Goal: Obtain resource: Download file/media

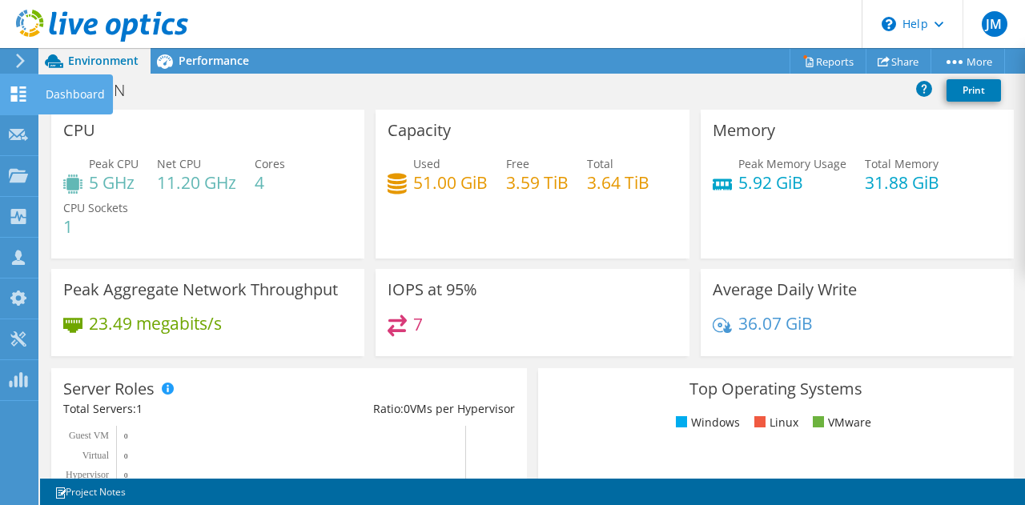
click at [93, 92] on div "Dashboard" at bounding box center [75, 94] width 75 height 40
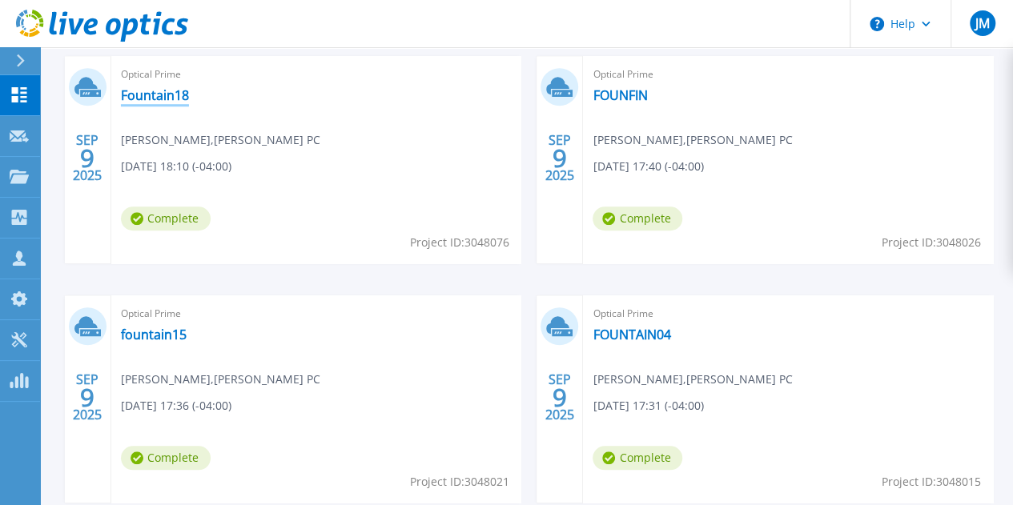
scroll to position [481, 0]
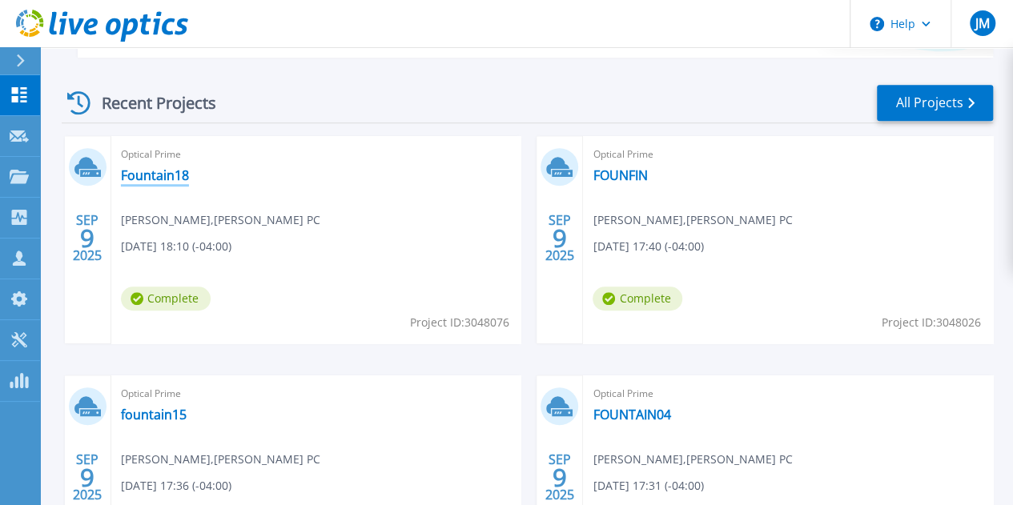
click at [139, 171] on link "Fountain18" at bounding box center [155, 175] width 68 height 16
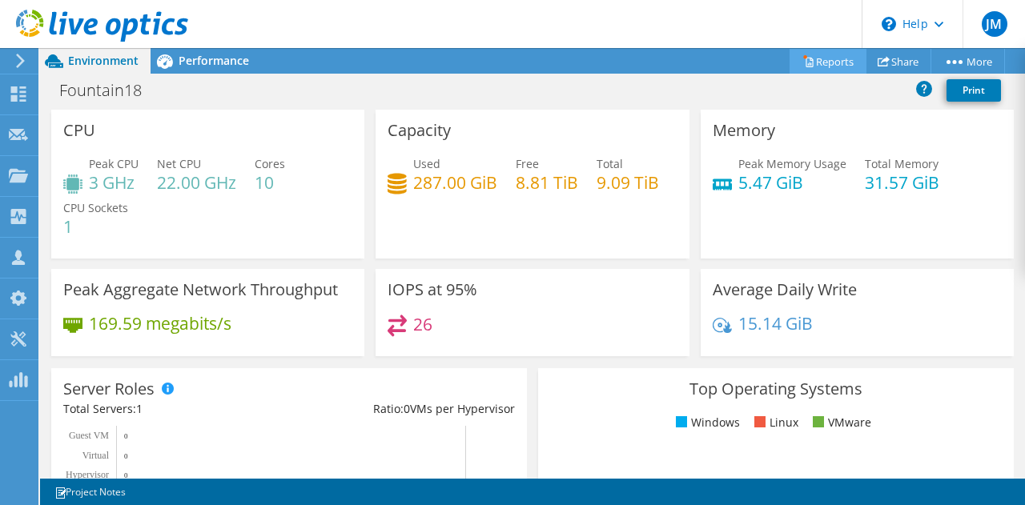
click at [833, 63] on link "Reports" at bounding box center [828, 61] width 77 height 25
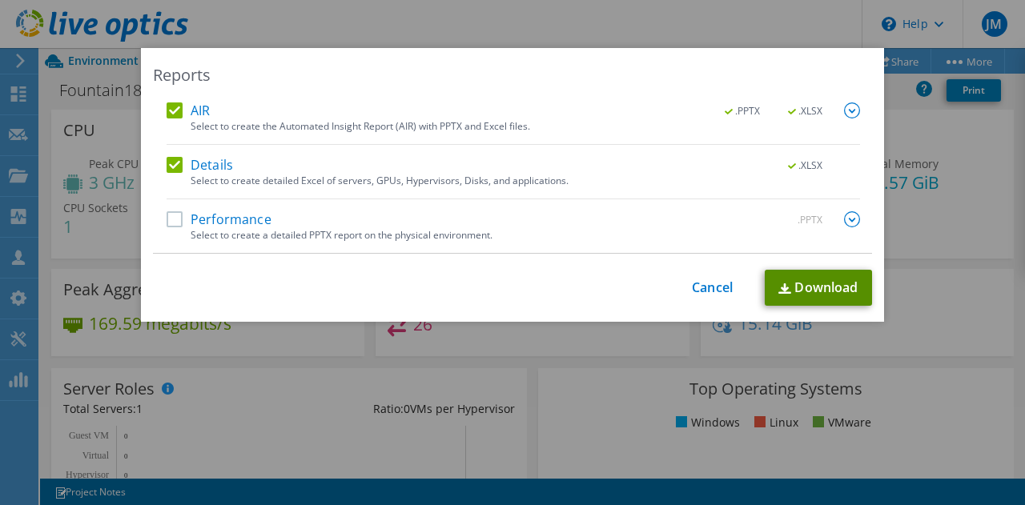
click at [794, 292] on link "Download" at bounding box center [818, 288] width 107 height 36
click at [436, 22] on div "Reports AIR .PPTX .XLSX Select to create the Automated Insight Report (AIR) wit…" at bounding box center [512, 252] width 1025 height 505
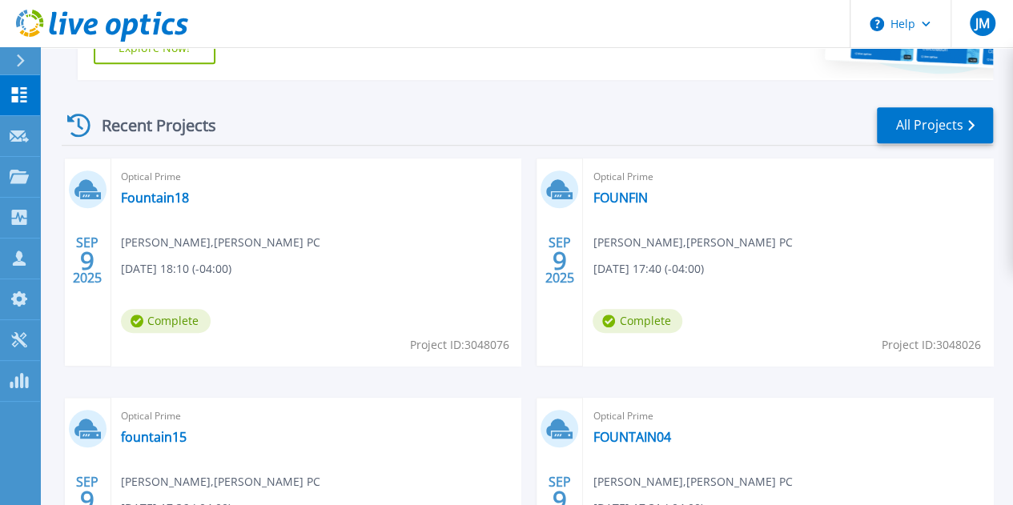
scroll to position [561, 0]
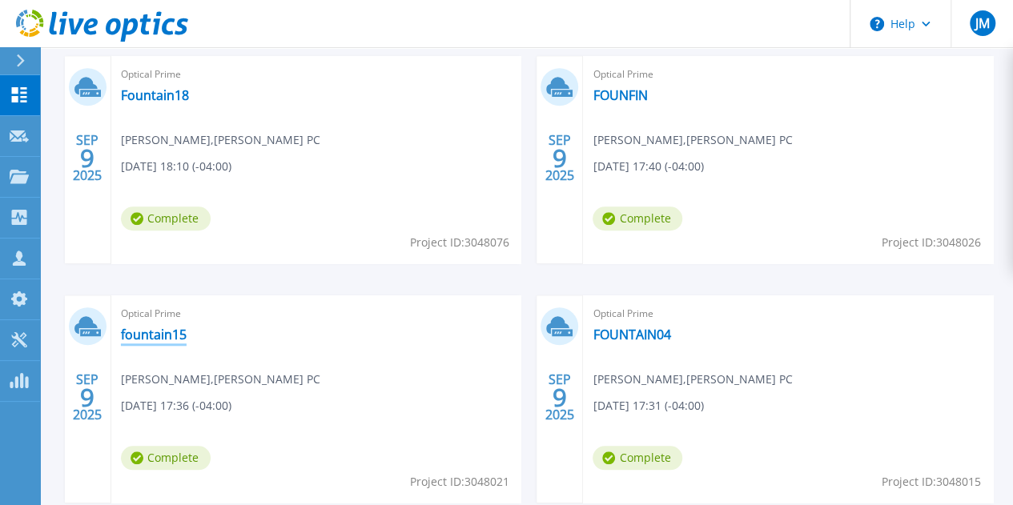
click at [187, 327] on link "fountain15" at bounding box center [154, 335] width 66 height 16
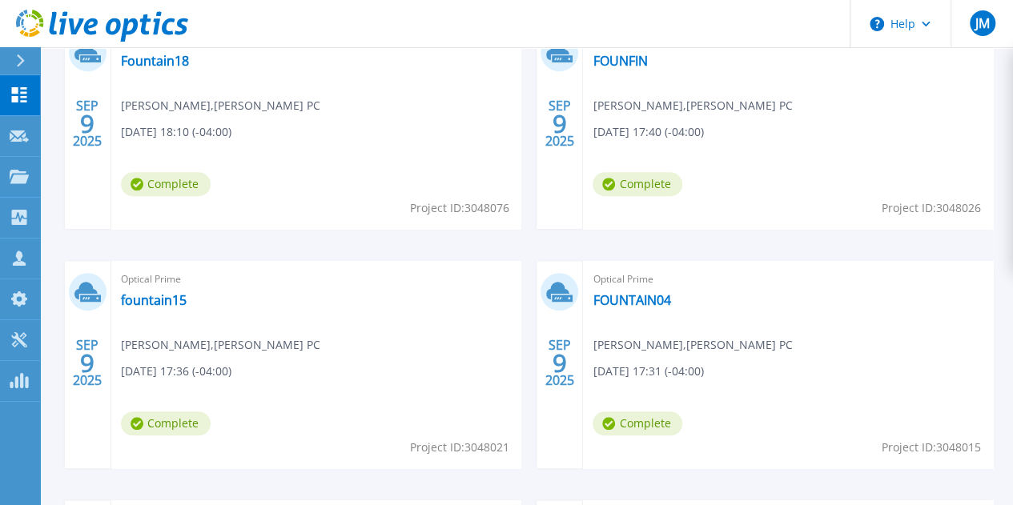
scroll to position [570, 0]
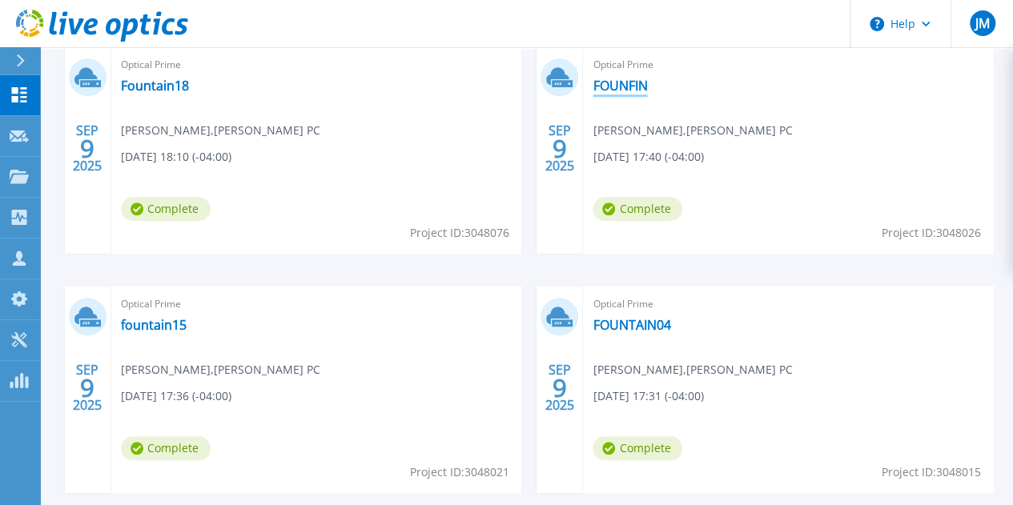
click at [593, 86] on link "FOUNFIN" at bounding box center [620, 86] width 54 height 16
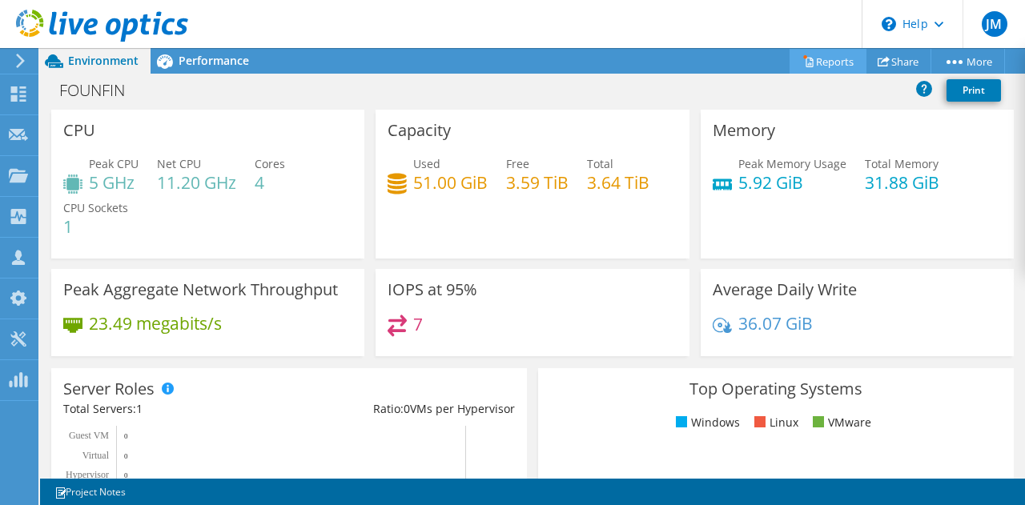
click at [833, 58] on link "Reports" at bounding box center [828, 61] width 77 height 25
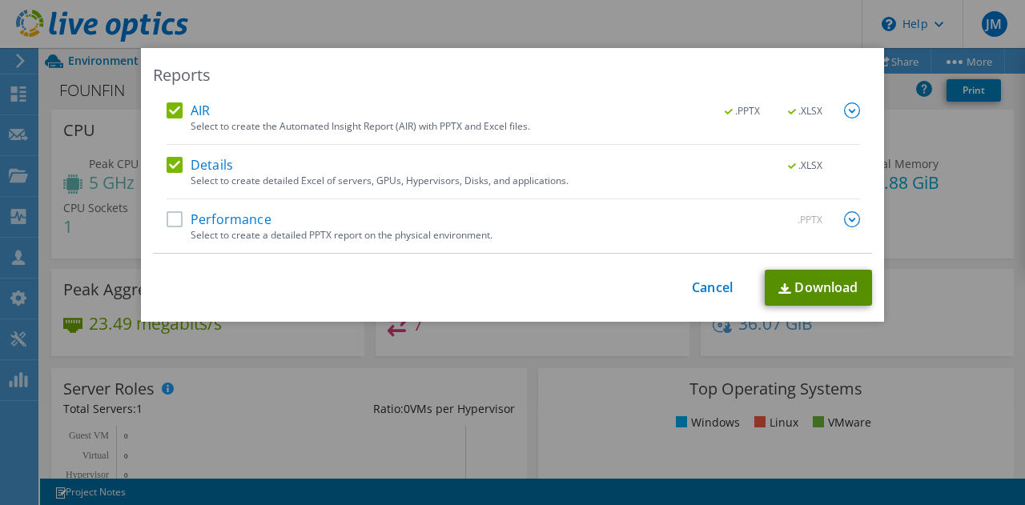
click at [816, 283] on link "Download" at bounding box center [818, 288] width 107 height 36
click at [652, 26] on div "Reports AIR .PPTX .XLSX Select to create the Automated Insight Report (AIR) wit…" at bounding box center [512, 252] width 1025 height 505
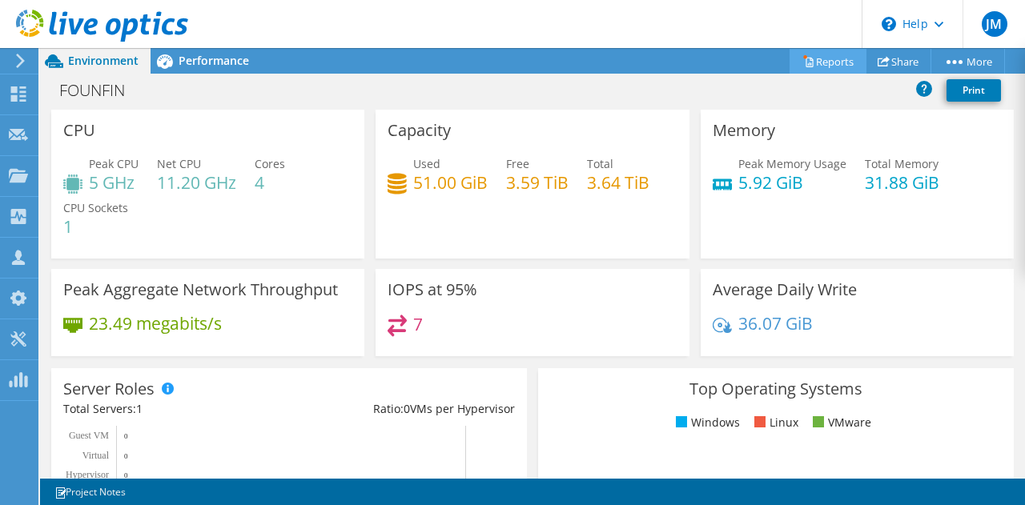
click at [822, 64] on link "Reports" at bounding box center [828, 61] width 77 height 25
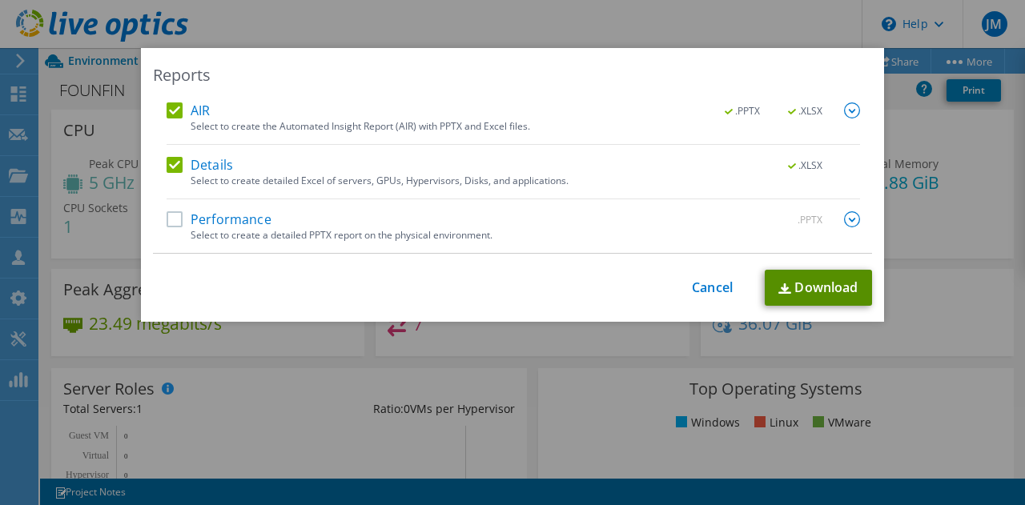
click at [810, 284] on link "Download" at bounding box center [818, 288] width 107 height 36
click at [590, 28] on div "Reports AIR .PPTX .XLSX Select to create the Automated Insight Report (AIR) wit…" at bounding box center [512, 252] width 1025 height 505
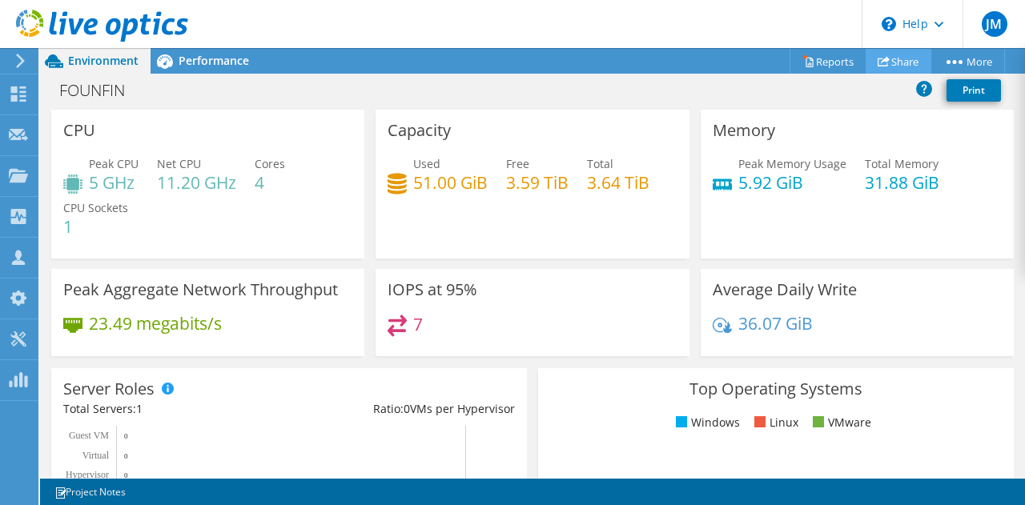
click at [884, 68] on link "Share" at bounding box center [899, 61] width 66 height 25
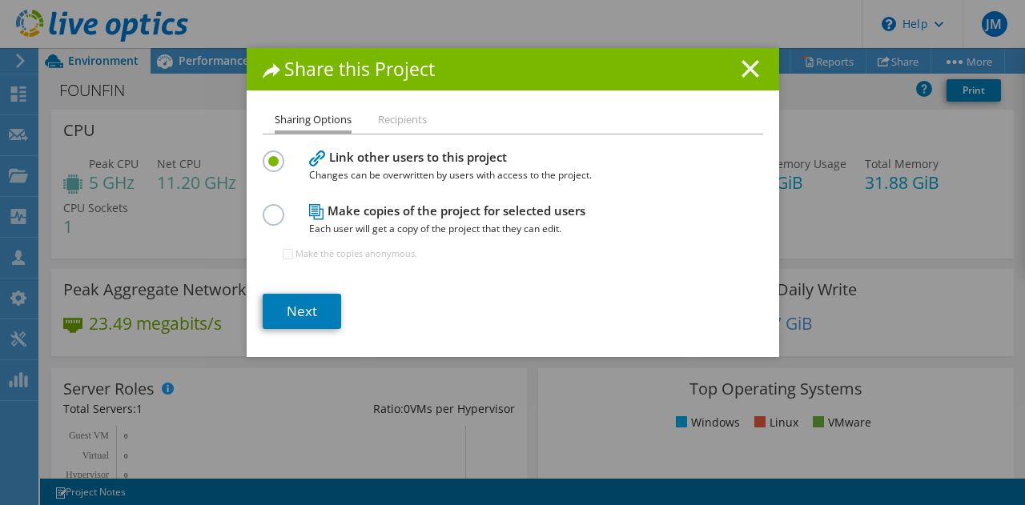
click at [744, 72] on icon at bounding box center [751, 69] width 18 height 18
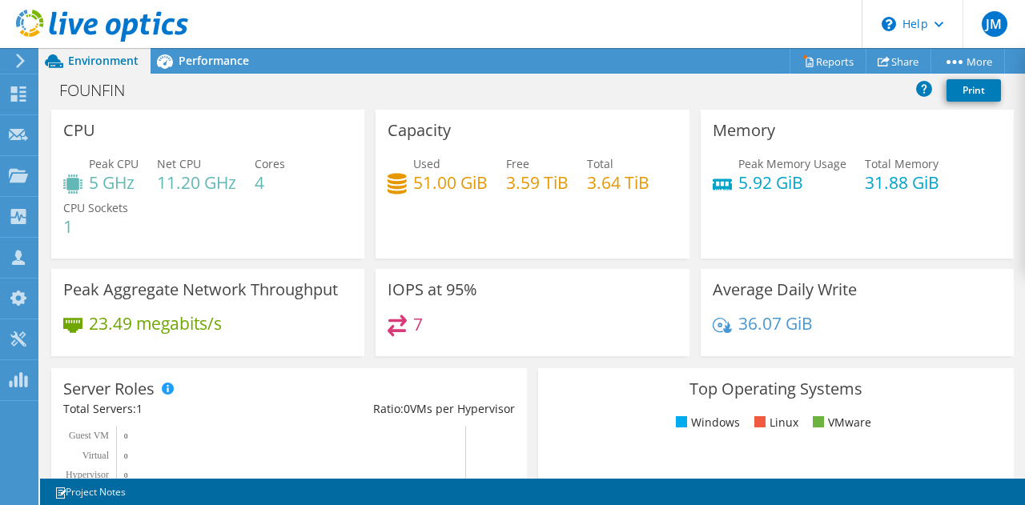
click at [810, 66] on div "This project has been archived. No changes can be made, and graphs and summary …" at bounding box center [532, 276] width 985 height 457
click at [818, 62] on link "Reports" at bounding box center [828, 61] width 77 height 25
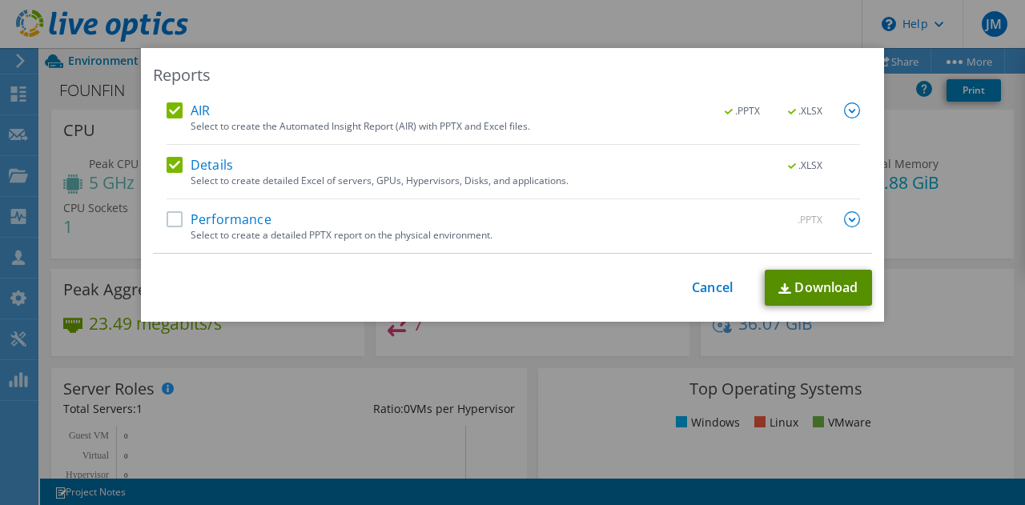
click at [789, 296] on link "Download" at bounding box center [818, 288] width 107 height 36
click at [678, 34] on div "Reports AIR .PPTX .XLSX Select to create the Automated Insight Report (AIR) wit…" at bounding box center [512, 252] width 1025 height 505
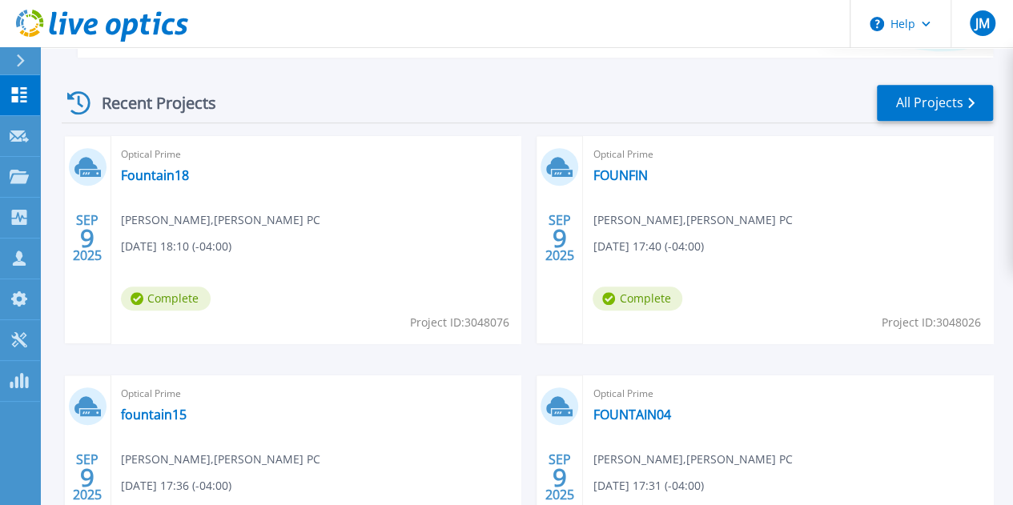
scroll to position [561, 0]
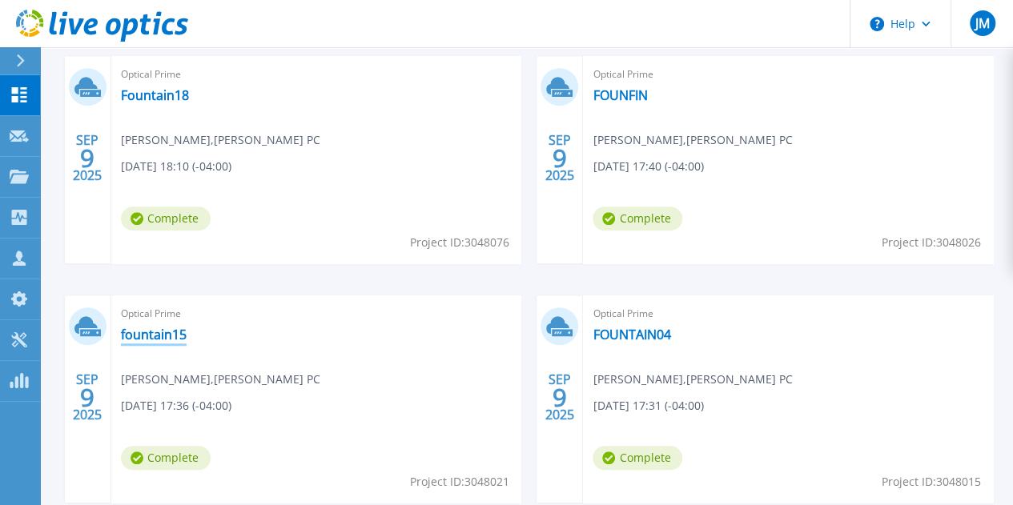
click at [187, 327] on link "fountain15" at bounding box center [154, 335] width 66 height 16
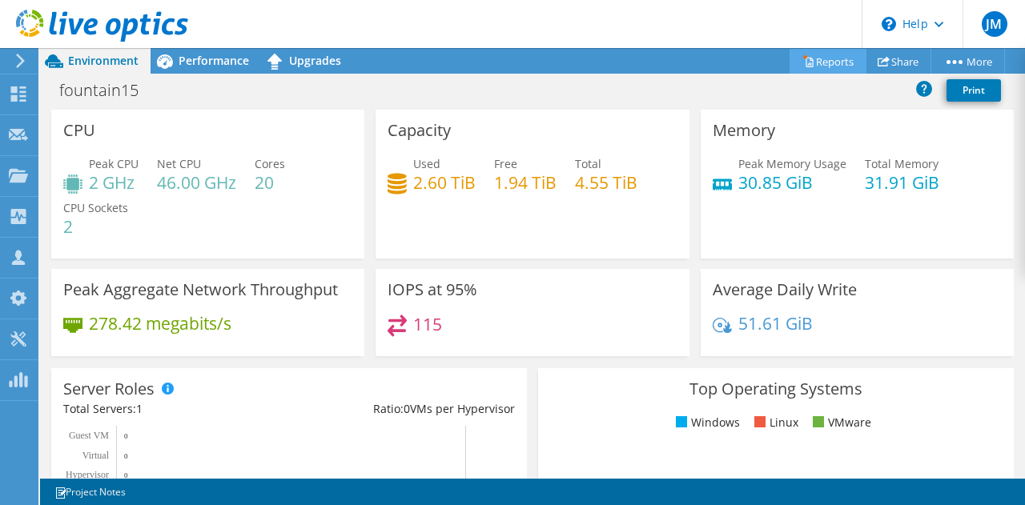
click at [840, 60] on link "Reports" at bounding box center [828, 61] width 77 height 25
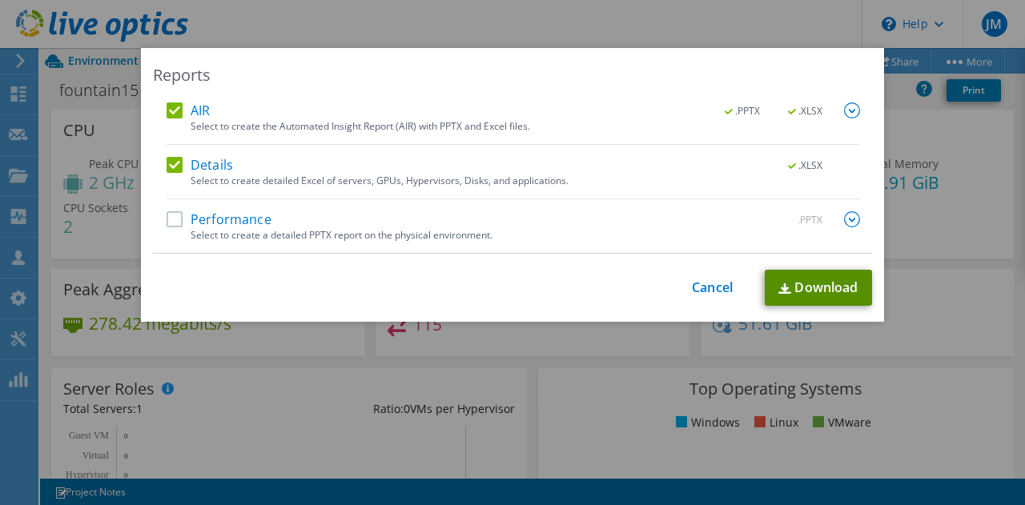
click at [809, 283] on link "Download" at bounding box center [818, 288] width 107 height 36
click at [695, 288] on link "Cancel" at bounding box center [712, 287] width 41 height 15
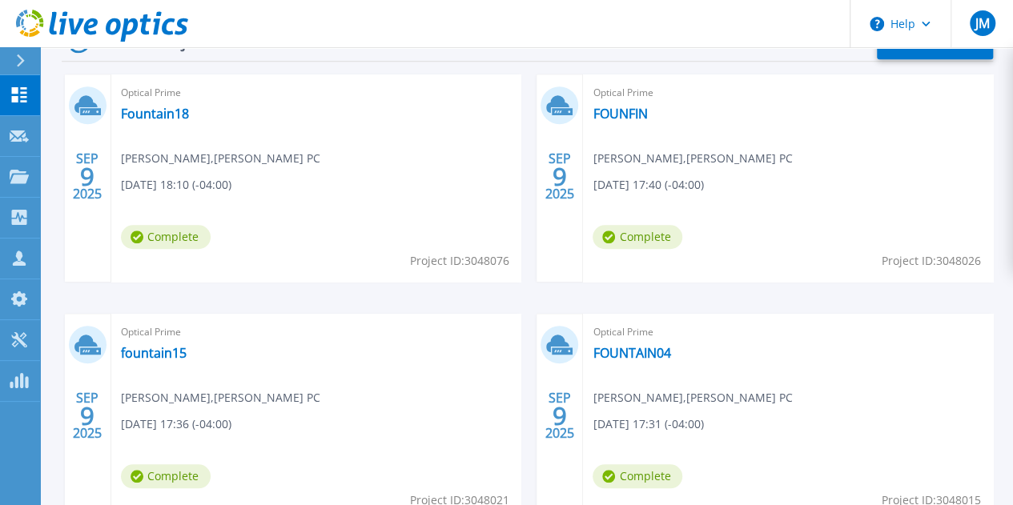
scroll to position [641, 0]
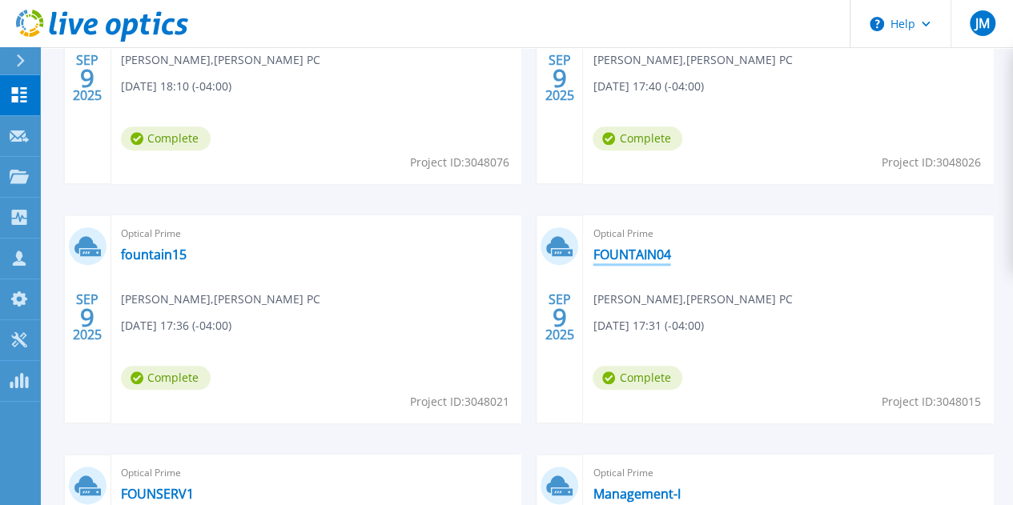
click at [593, 254] on link "FOUNTAIN04" at bounding box center [632, 255] width 78 height 16
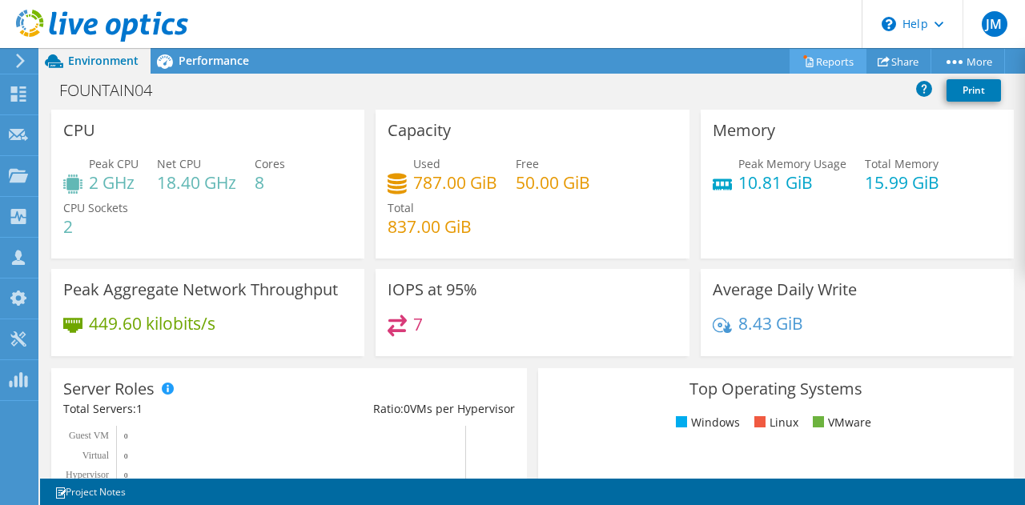
click at [827, 56] on link "Reports" at bounding box center [828, 61] width 77 height 25
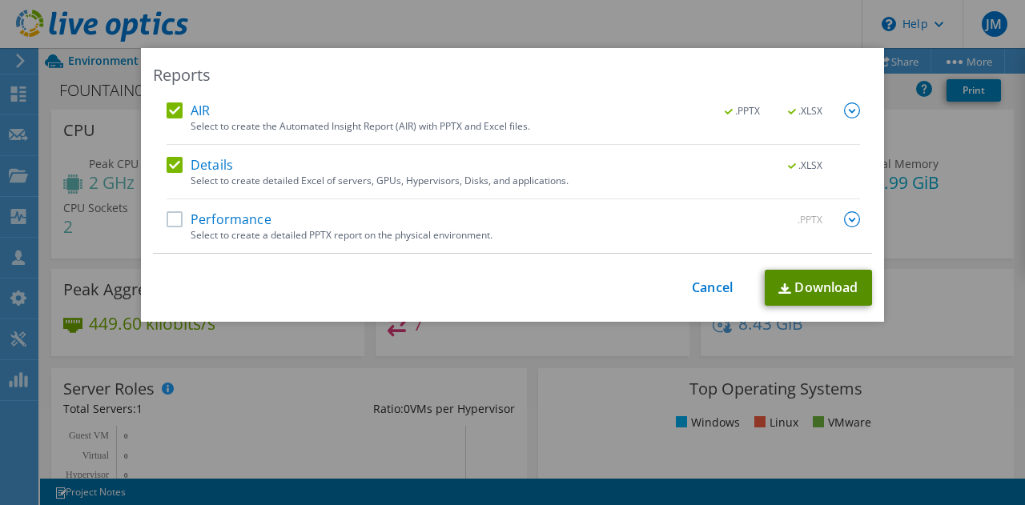
click at [794, 287] on link "Download" at bounding box center [818, 288] width 107 height 36
click at [713, 289] on link "Cancel" at bounding box center [712, 287] width 41 height 15
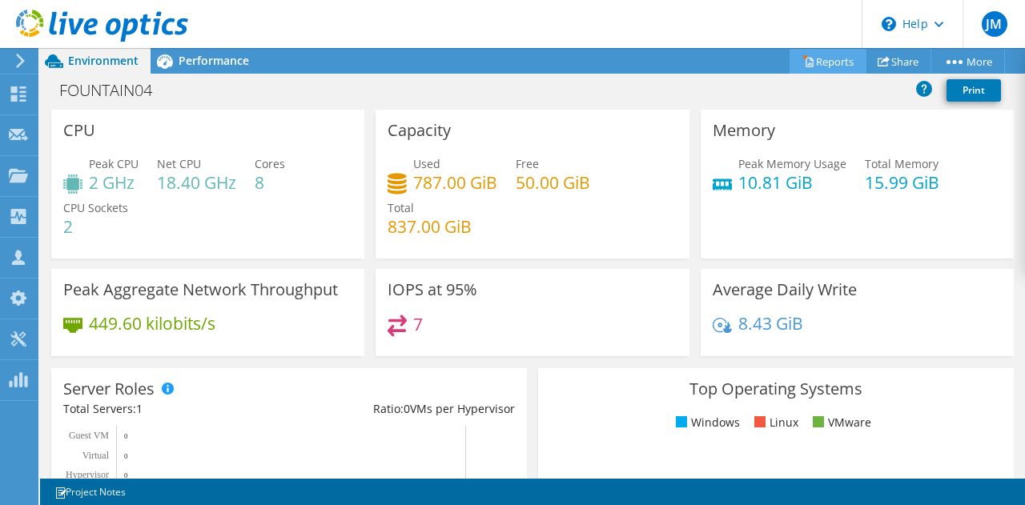
click at [840, 58] on link "Reports" at bounding box center [828, 61] width 77 height 25
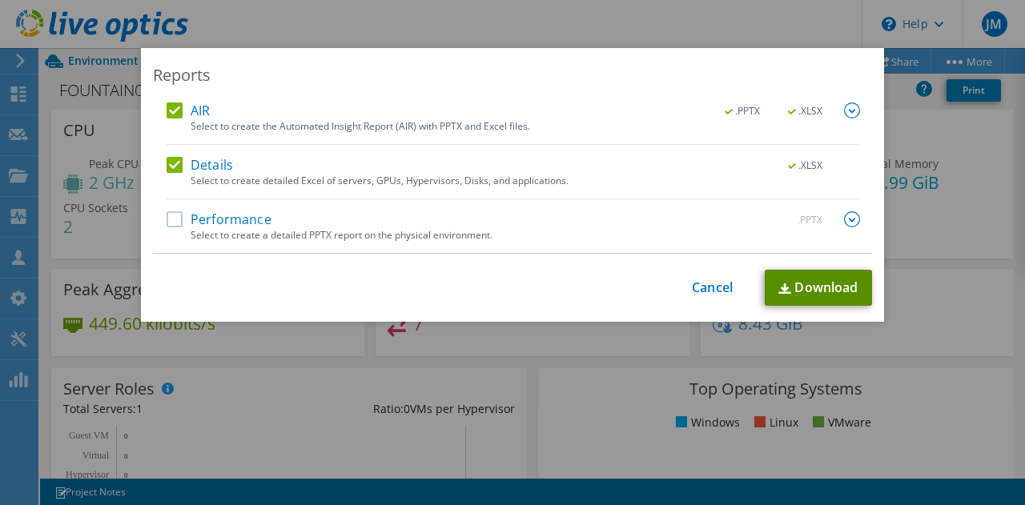
click at [812, 285] on link "Download" at bounding box center [818, 288] width 107 height 36
click at [606, 14] on div "Reports AIR .PPTX .XLSX Select to create the Automated Insight Report (AIR) wit…" at bounding box center [512, 252] width 1025 height 505
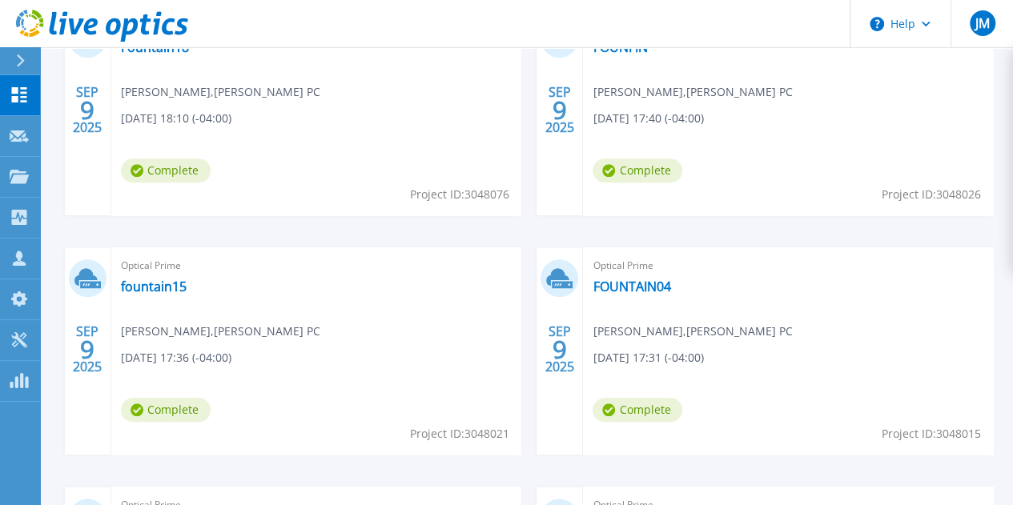
scroll to position [650, 0]
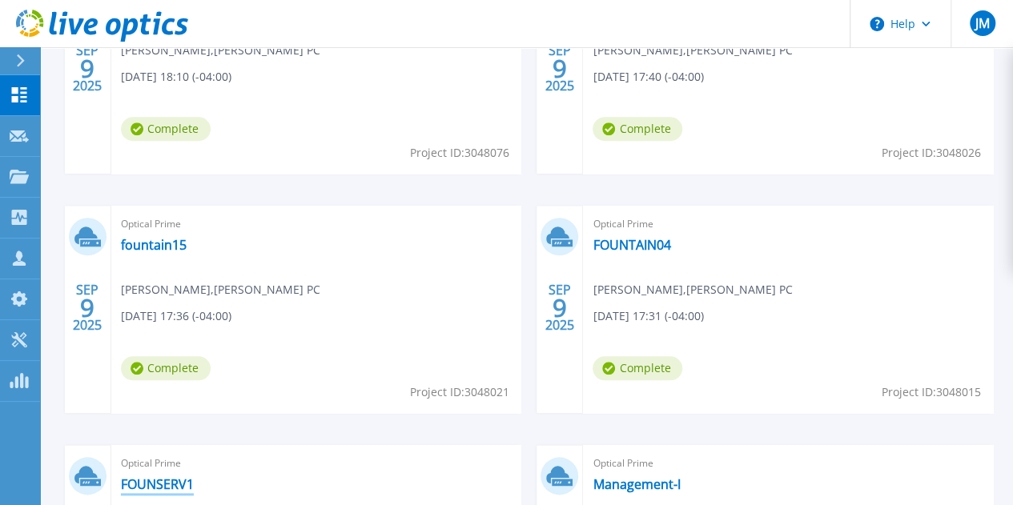
click at [194, 477] on link "FOUNSERV1" at bounding box center [157, 485] width 73 height 16
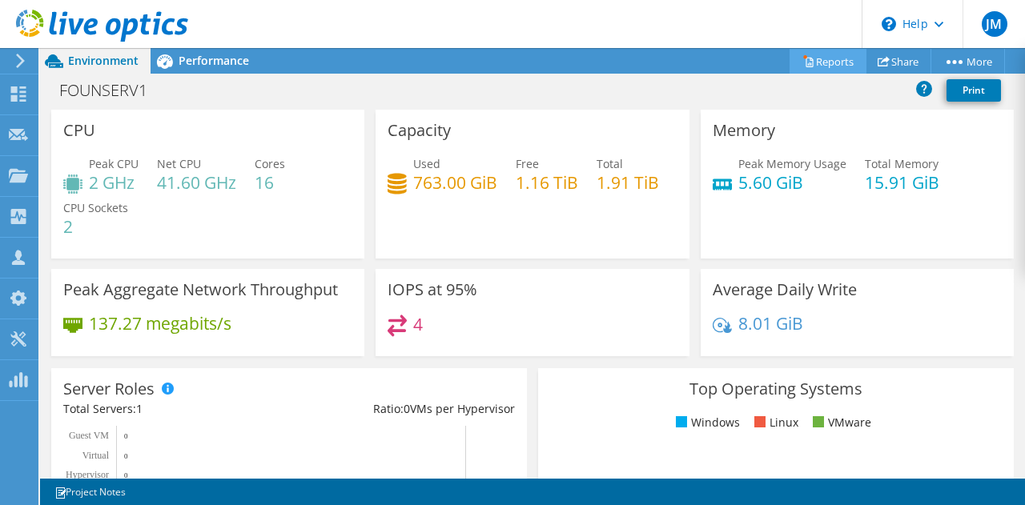
click at [811, 60] on link "Reports" at bounding box center [828, 61] width 77 height 25
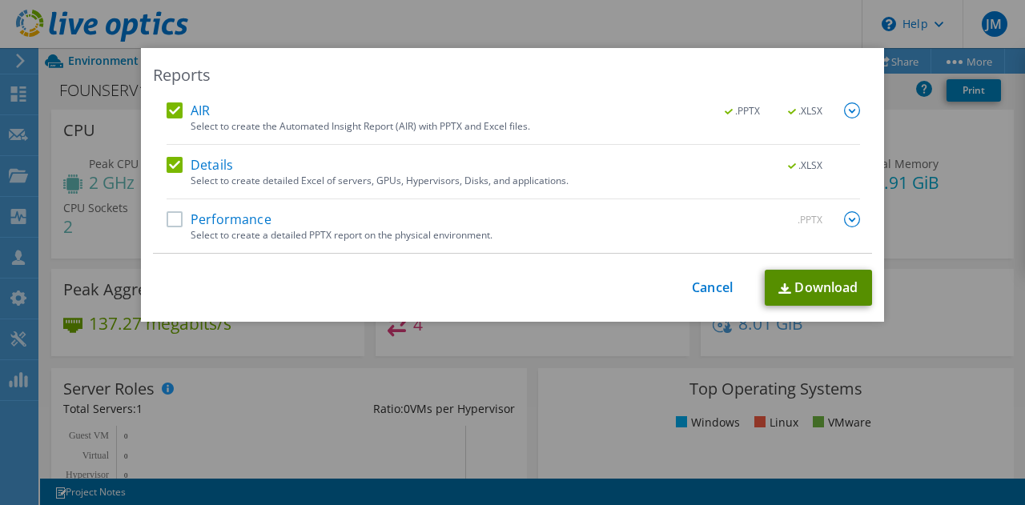
click at [798, 280] on link "Download" at bounding box center [818, 288] width 107 height 36
click at [707, 284] on link "Cancel" at bounding box center [712, 287] width 41 height 15
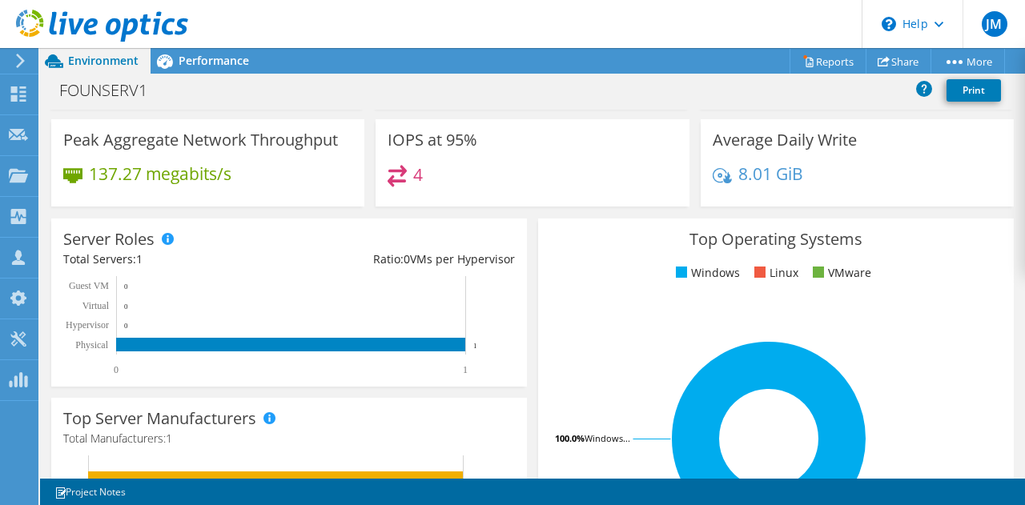
scroll to position [160, 0]
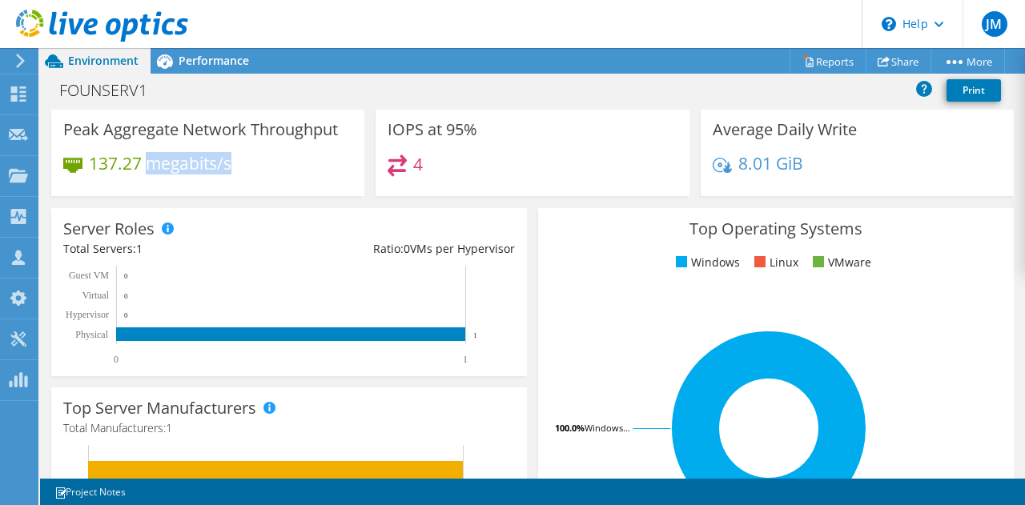
drag, startPoint x: 240, startPoint y: 162, endPoint x: 149, endPoint y: 164, distance: 91.4
click at [149, 164] on div "137.27 megabits/s" at bounding box center [207, 172] width 289 height 34
copy h4 "megabits/s"
